Goal: Transaction & Acquisition: Purchase product/service

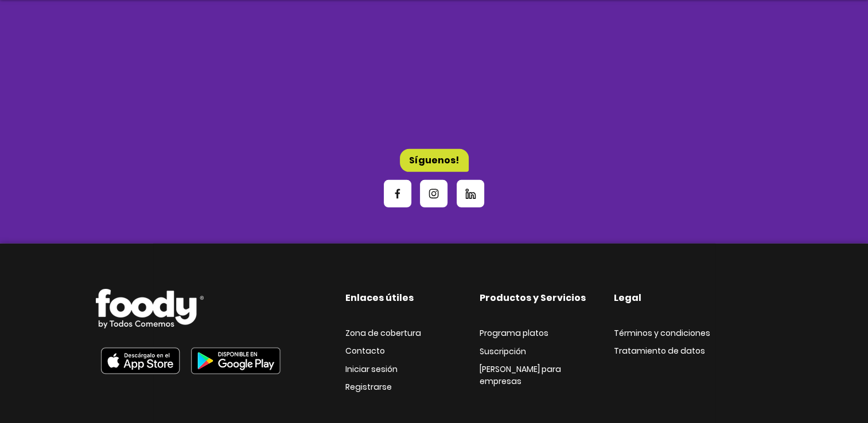
scroll to position [3598, 0]
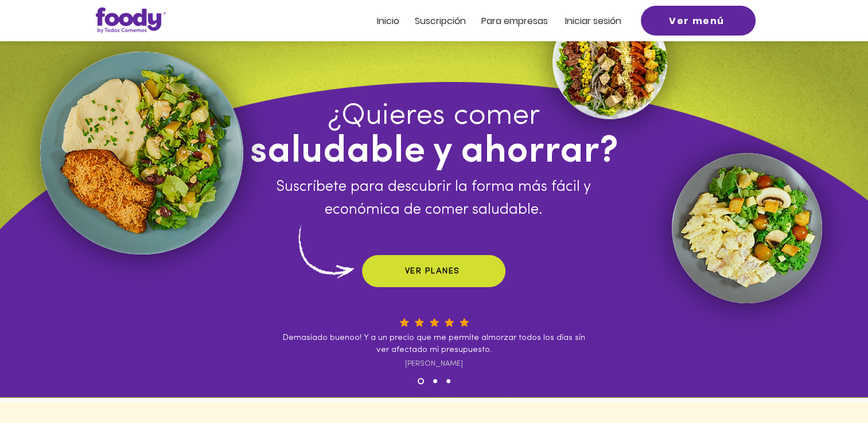
click at [393, 17] on span "Inicio" at bounding box center [388, 20] width 22 height 13
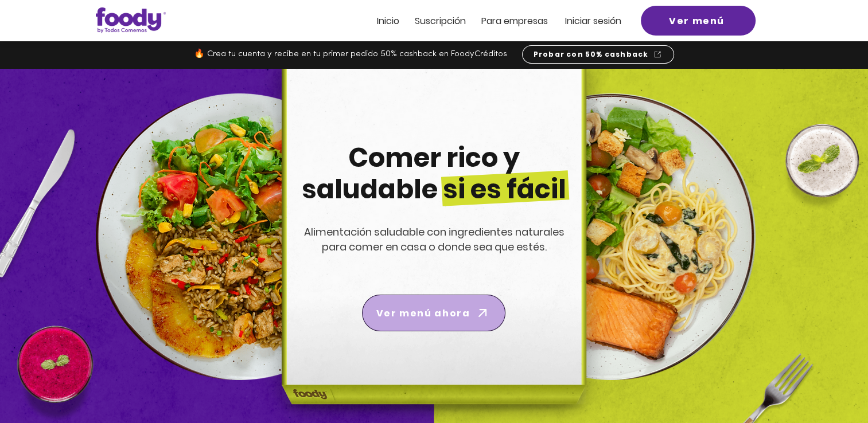
click at [435, 310] on span "Ver menú ahora" at bounding box center [422, 313] width 93 height 14
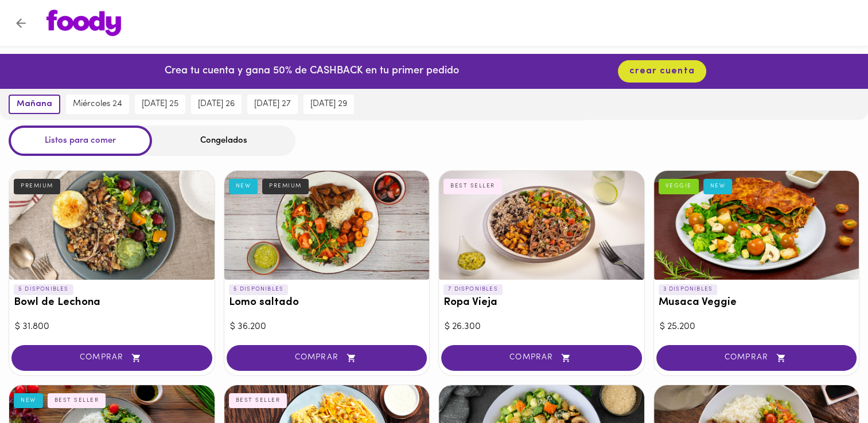
click at [252, 136] on div "Congelados" at bounding box center [223, 141] width 143 height 30
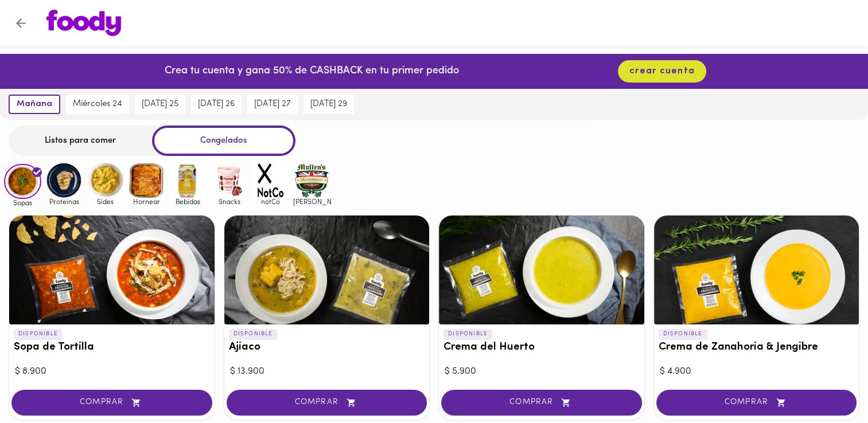
click at [76, 174] on img at bounding box center [63, 180] width 37 height 37
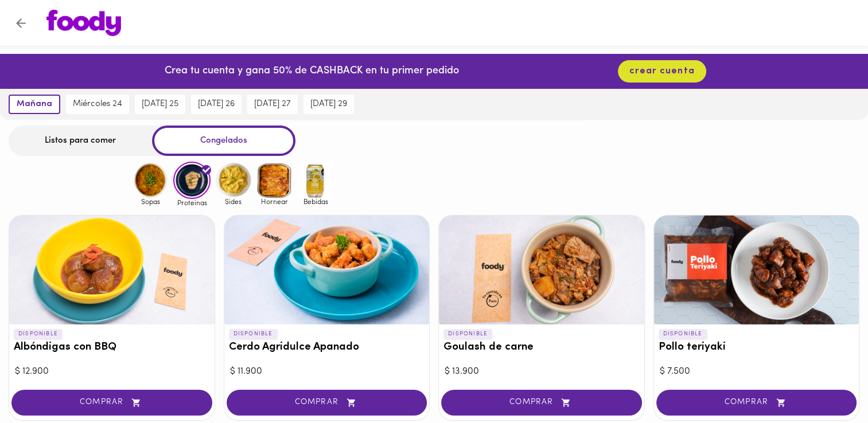
click at [398, 132] on div "Listos para comer Congelados" at bounding box center [434, 141] width 868 height 30
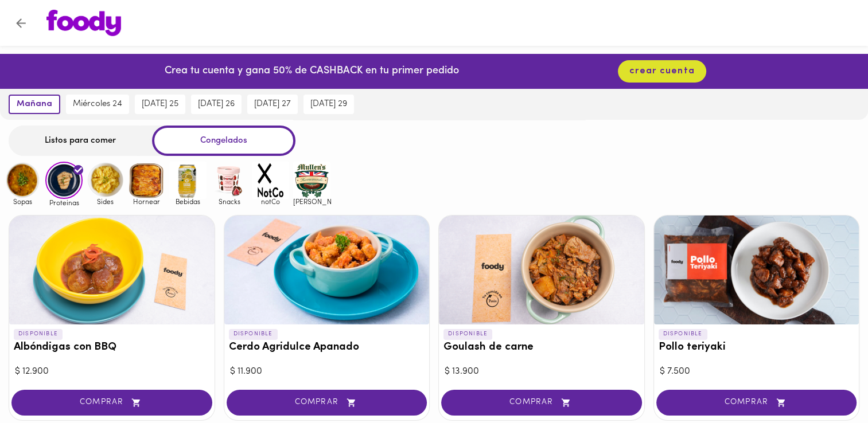
click at [91, 136] on div "Listos para comer" at bounding box center [80, 141] width 143 height 30
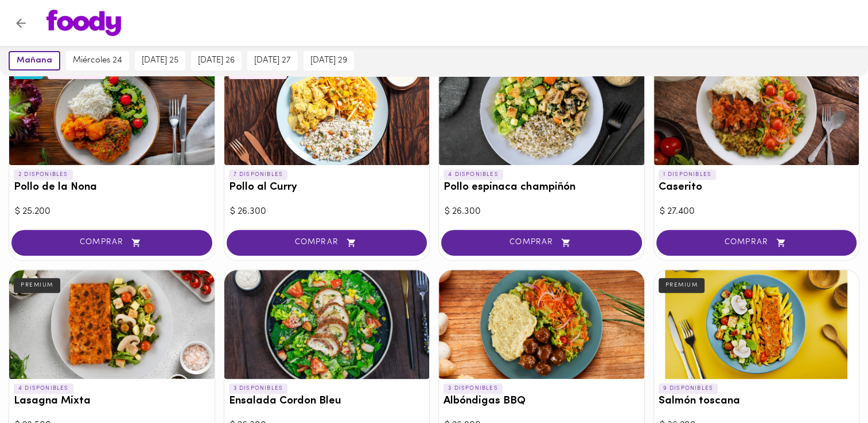
scroll to position [257, 0]
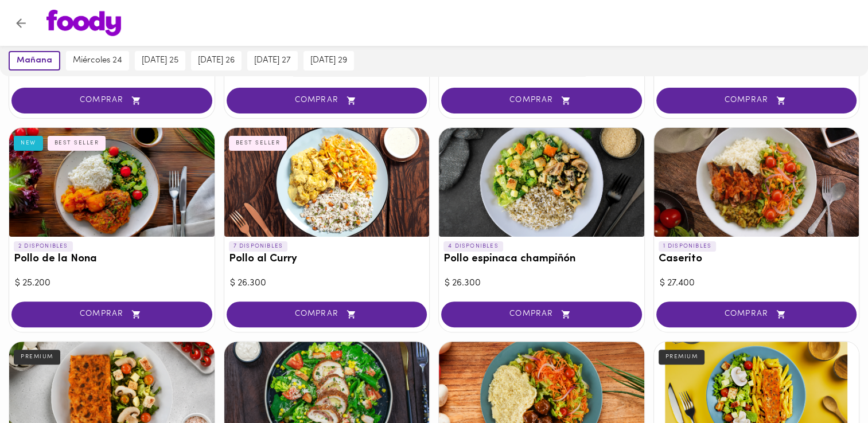
click at [342, 33] on div at bounding box center [444, 23] width 819 height 26
